Goal: Contribute content

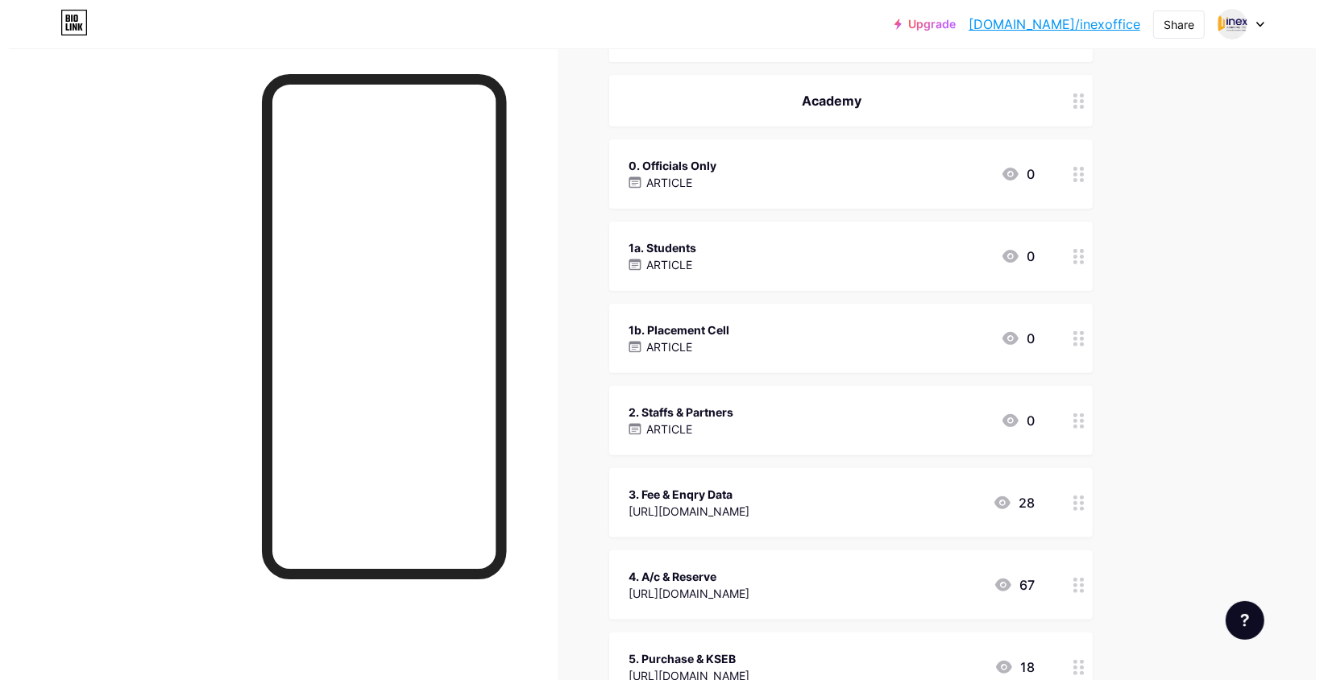
scroll to position [429, 0]
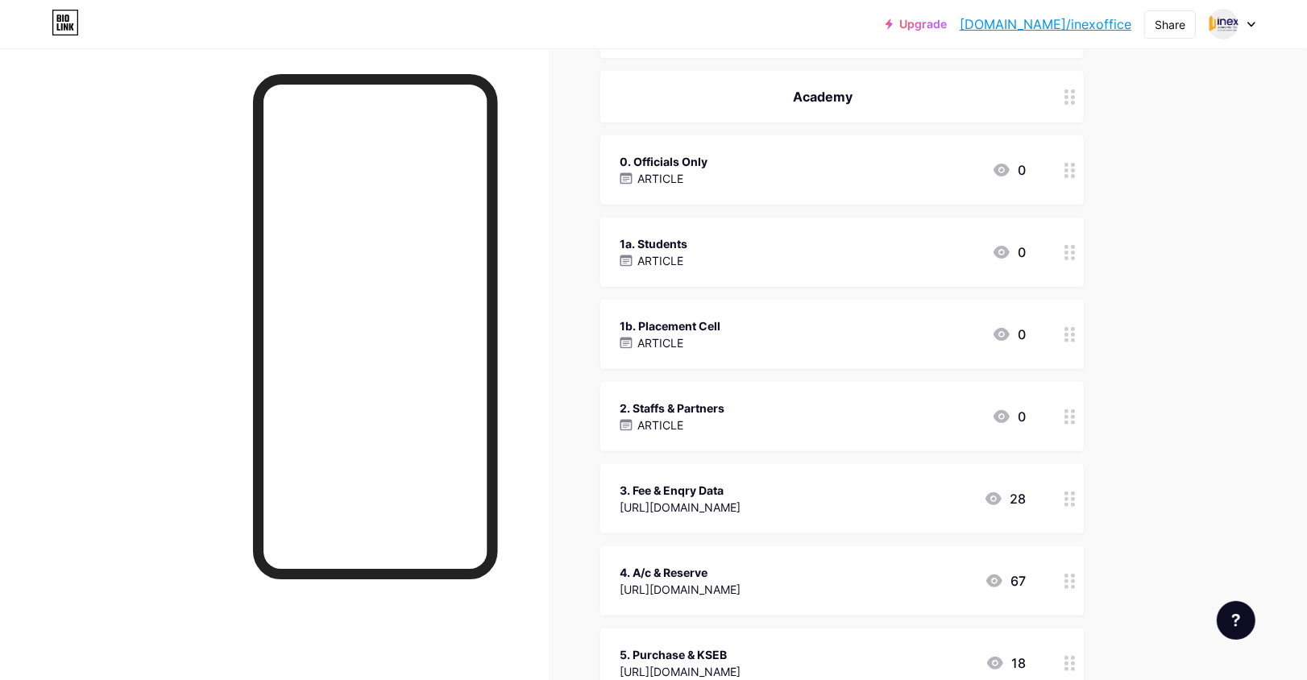
click at [795, 333] on div "1b. Placement Cell ARTICLE 0" at bounding box center [823, 334] width 406 height 37
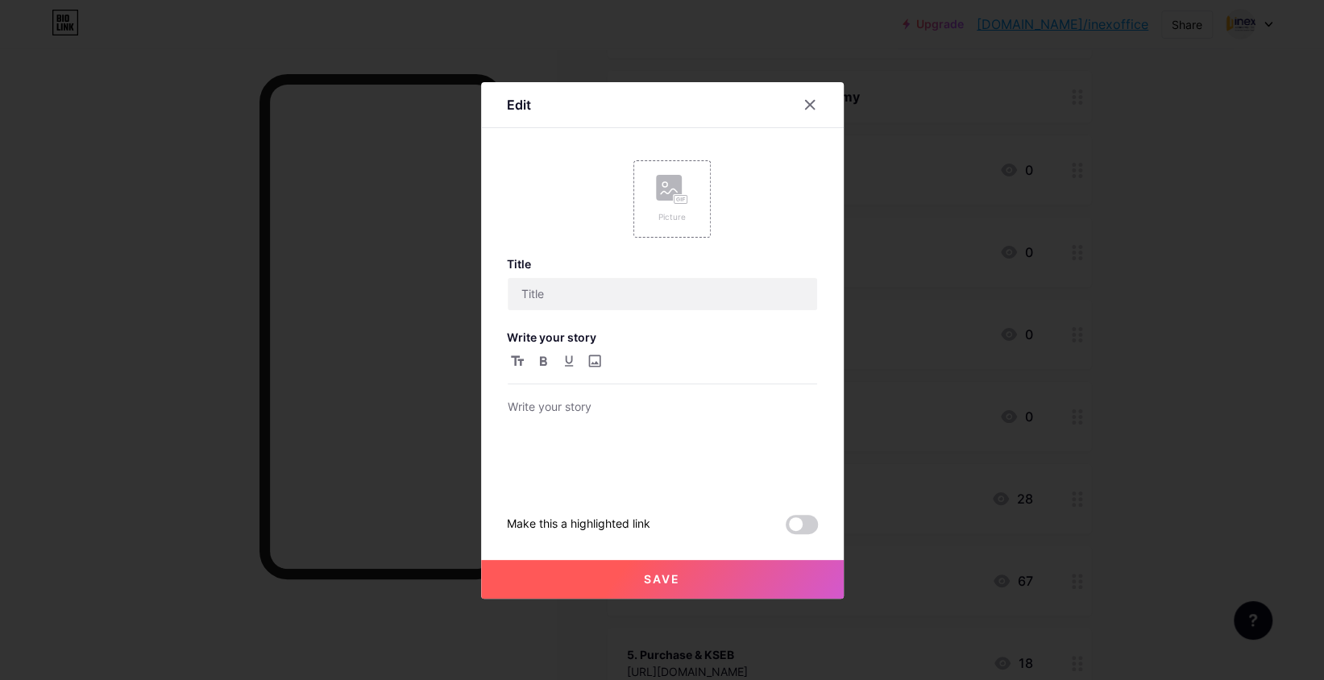
type input "1b. Placement Cell"
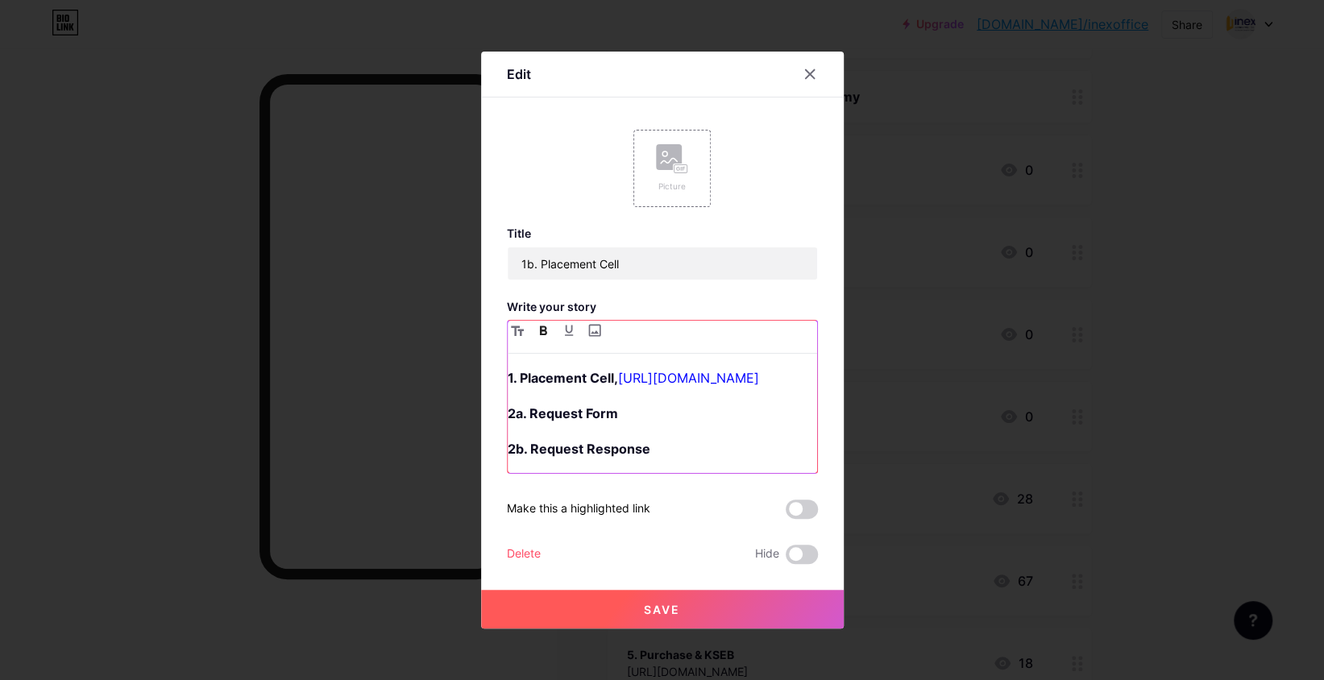
click at [620, 425] on p "2a. Request Form" at bounding box center [662, 413] width 309 height 23
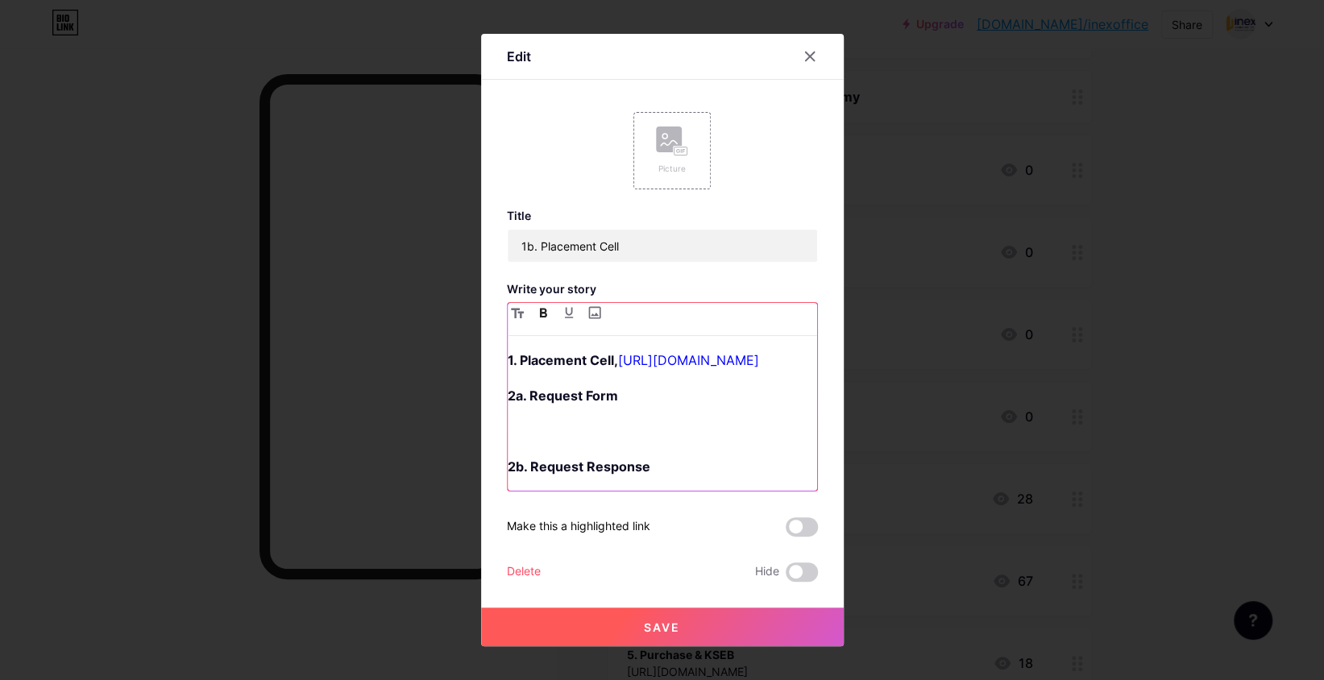
click at [624, 407] on p "2a. Request Form" at bounding box center [662, 395] width 309 height 23
drag, startPoint x: 749, startPoint y: 467, endPoint x: 462, endPoint y: 475, distance: 287.8
click at [464, 474] on div "Edit Picture Title 1b. Placement Cell Write your story 1. Placement Cell, [URL]…" at bounding box center [662, 340] width 1324 height 680
click at [734, 407] on p "2a. Request Form, [URL][DOMAIN_NAME]" at bounding box center [662, 395] width 309 height 23
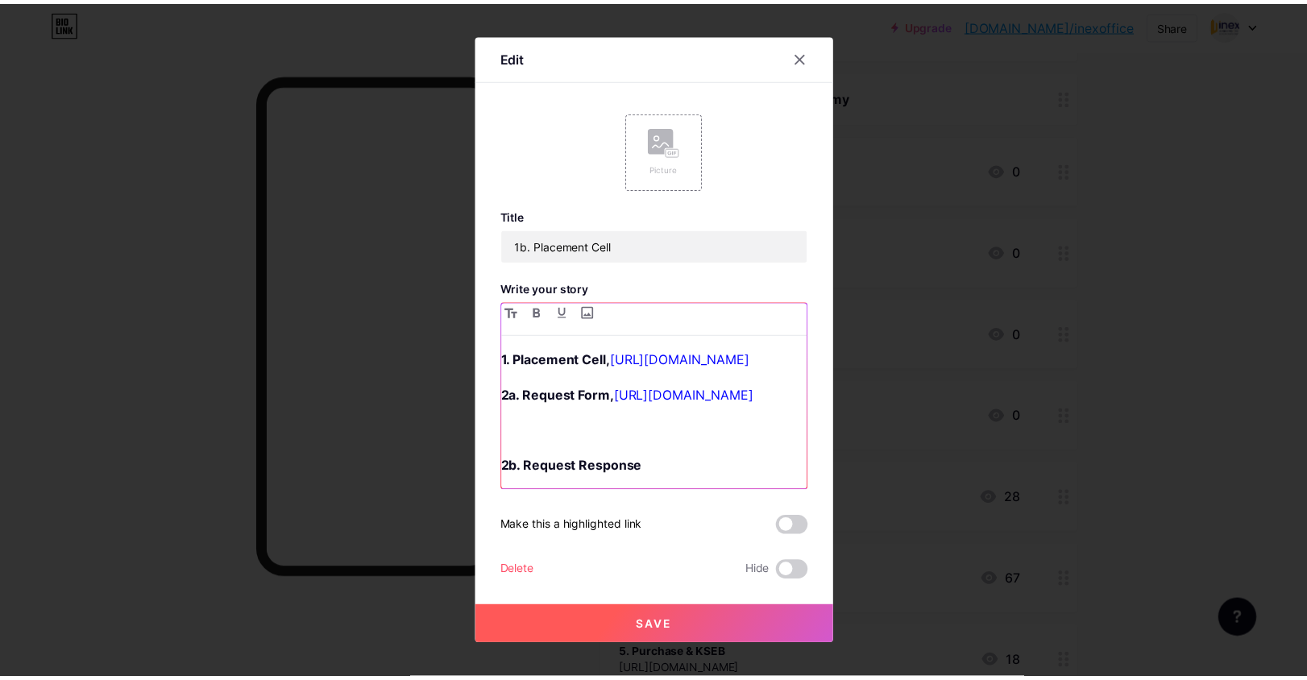
scroll to position [6, 0]
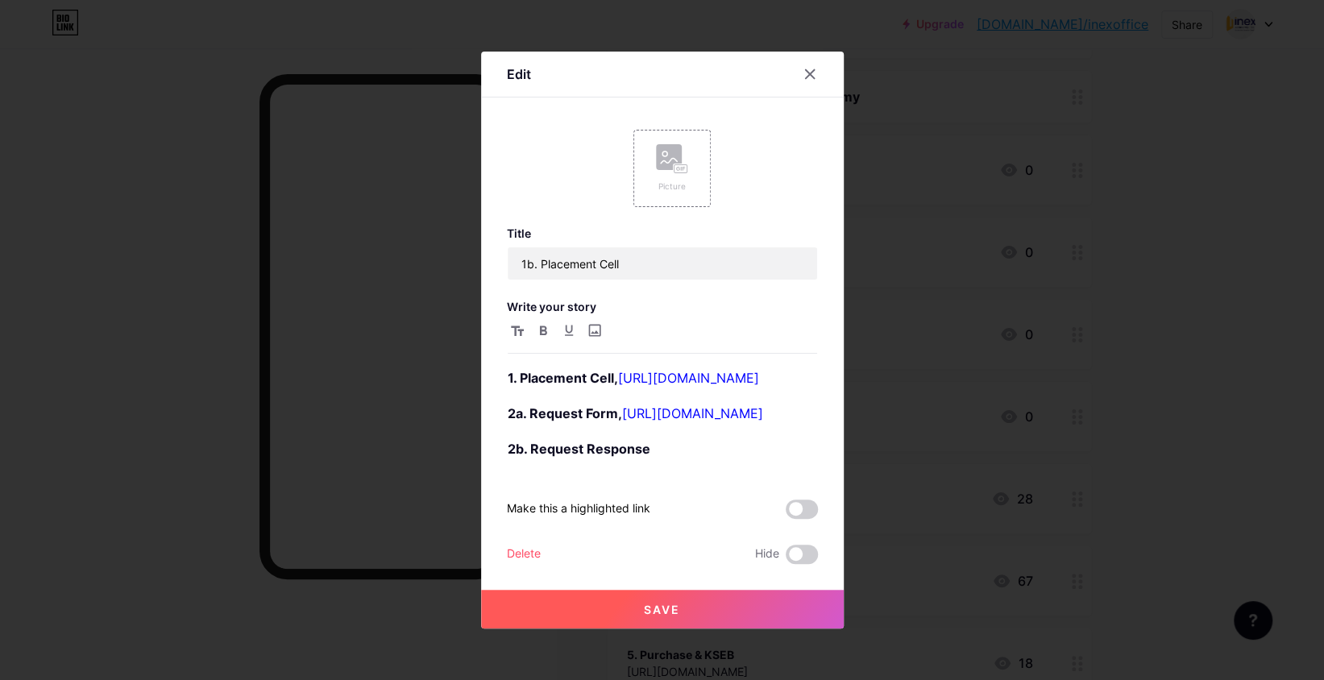
click at [678, 629] on button "Save" at bounding box center [662, 609] width 363 height 39
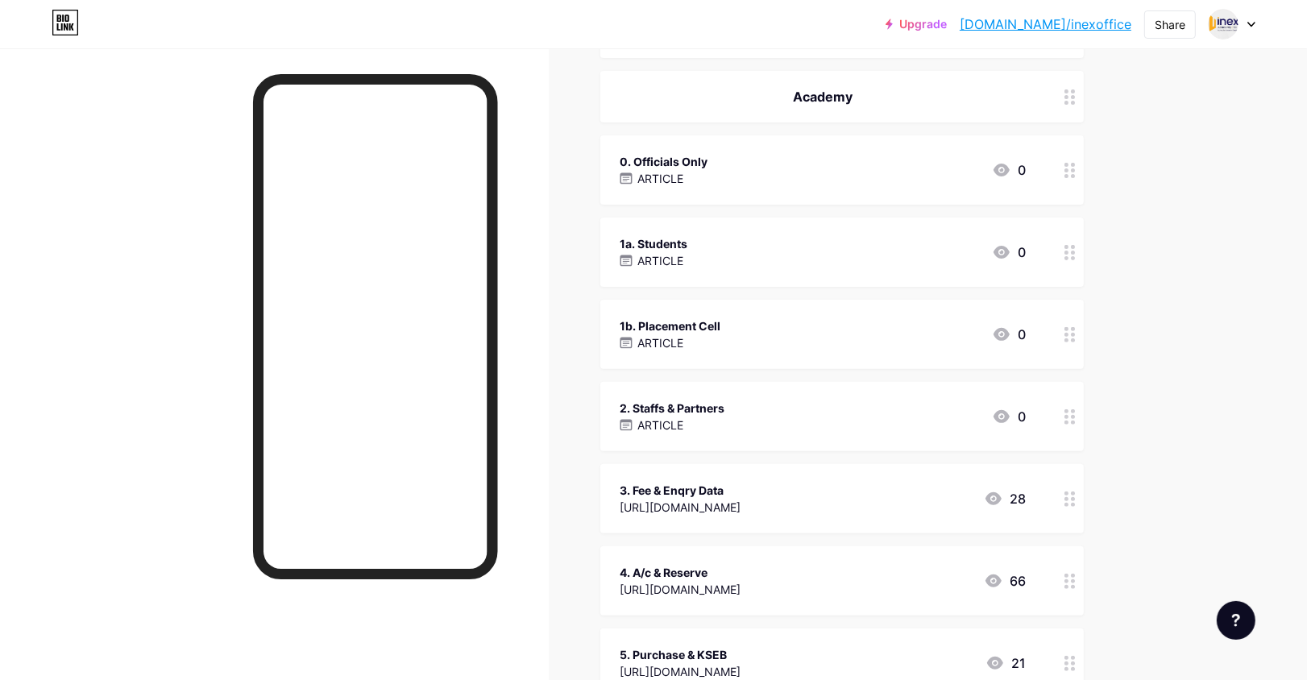
click at [726, 38] on div "Upgrade [DOMAIN_NAME]/inexof... [DOMAIN_NAME]/inexoffice Share Switch accounts …" at bounding box center [653, 24] width 1307 height 29
